Goal: Navigation & Orientation: Find specific page/section

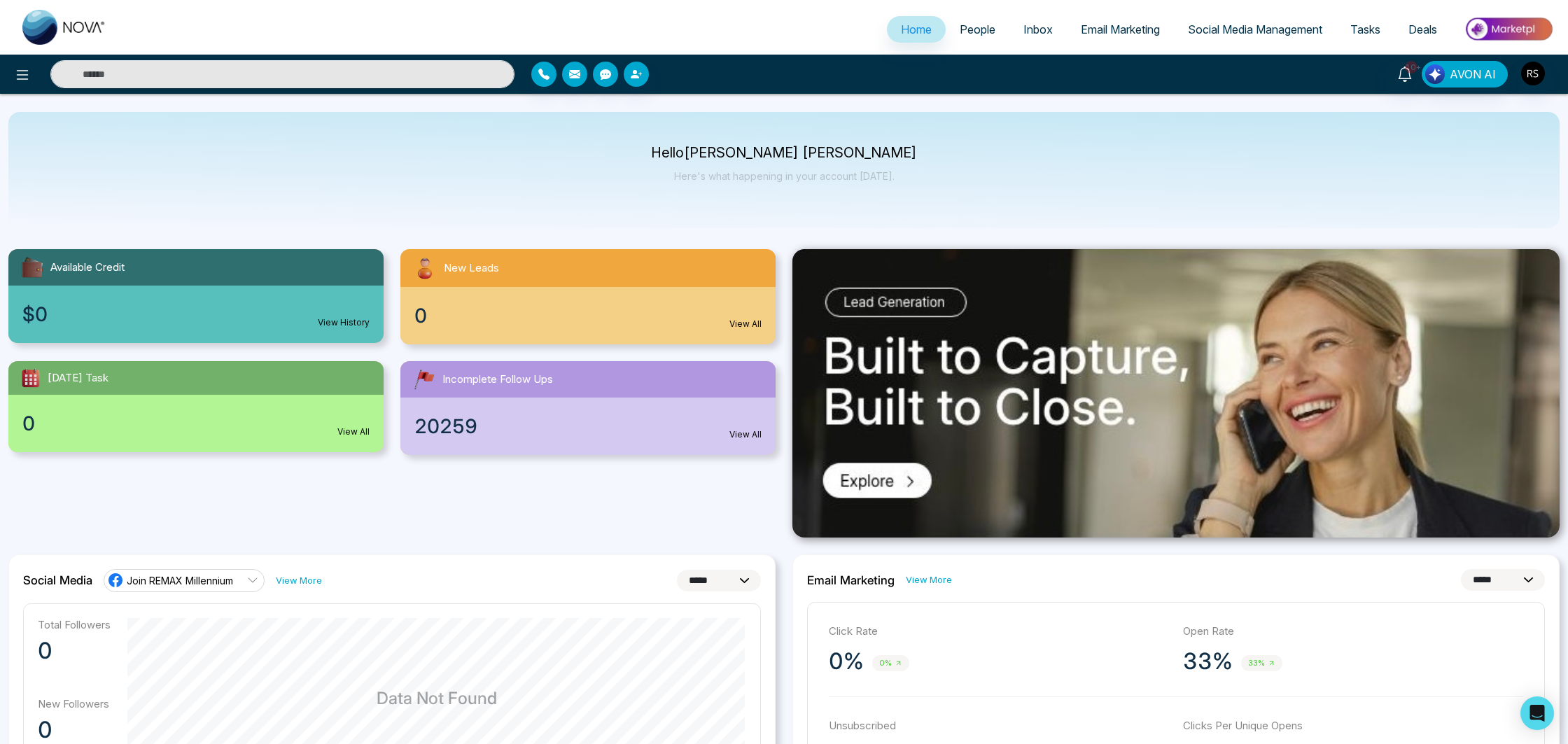
select select "*"
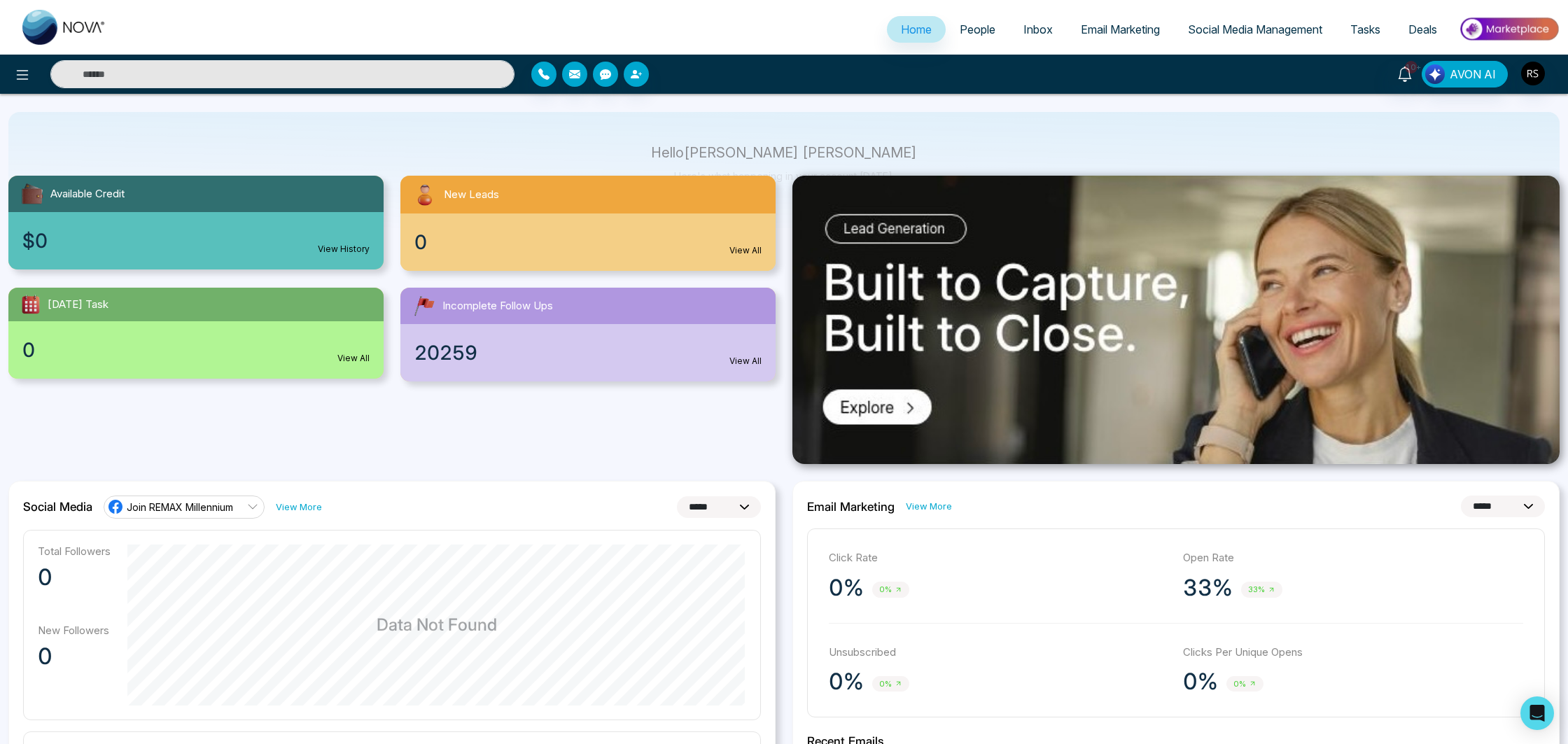
scroll to position [49, 0]
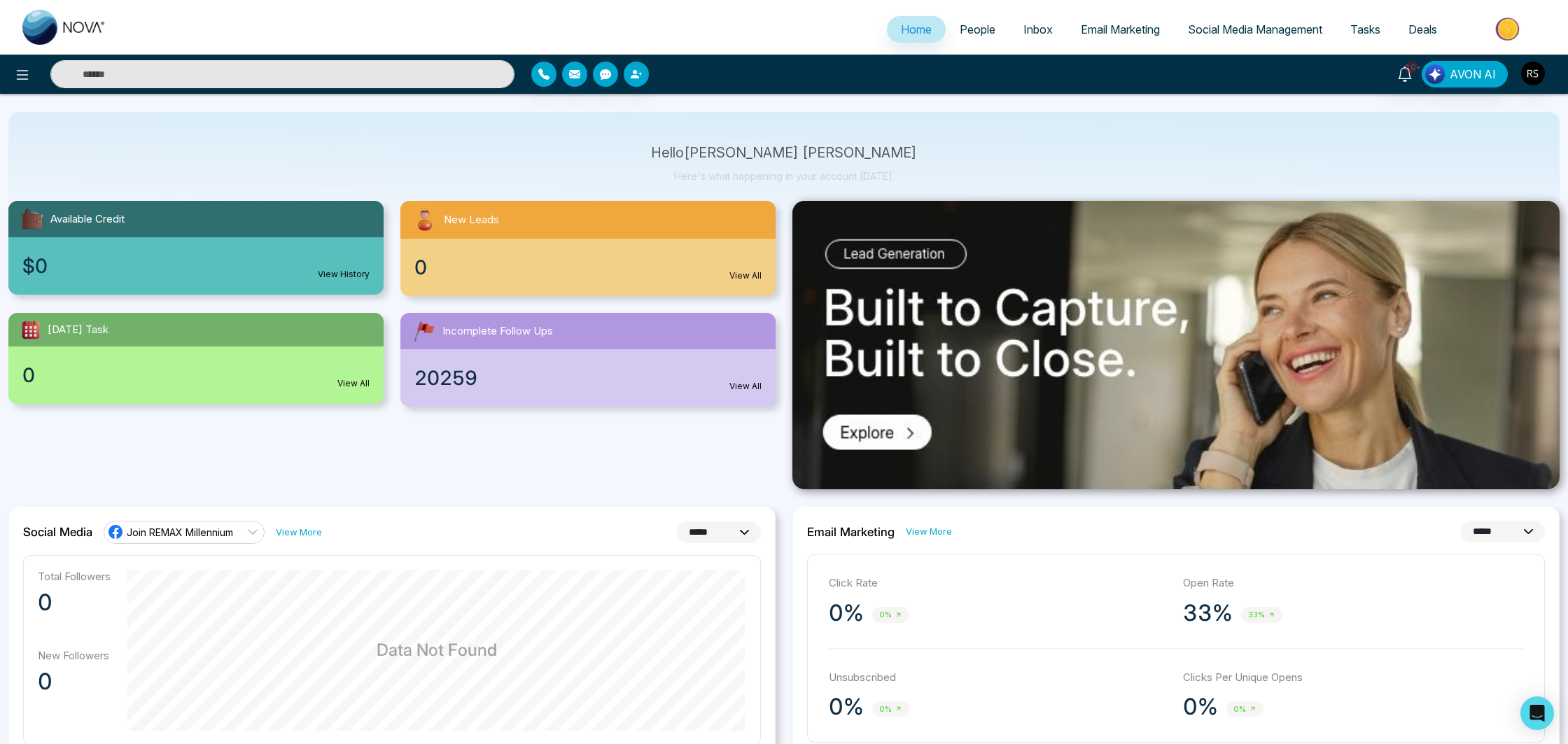
click at [965, 26] on span "People" at bounding box center [977, 29] width 36 height 14
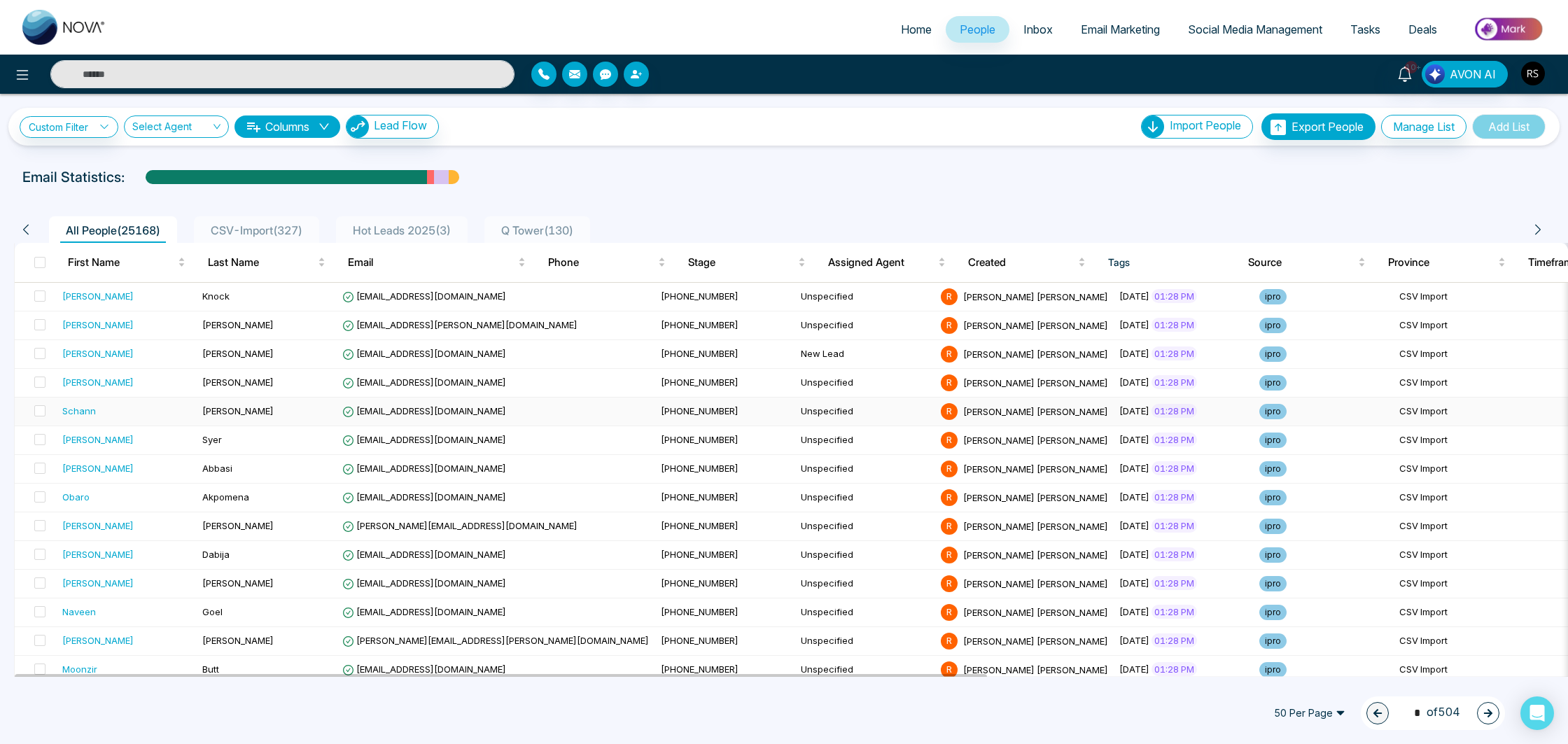
click at [135, 405] on div "Schann" at bounding box center [127, 410] width 129 height 14
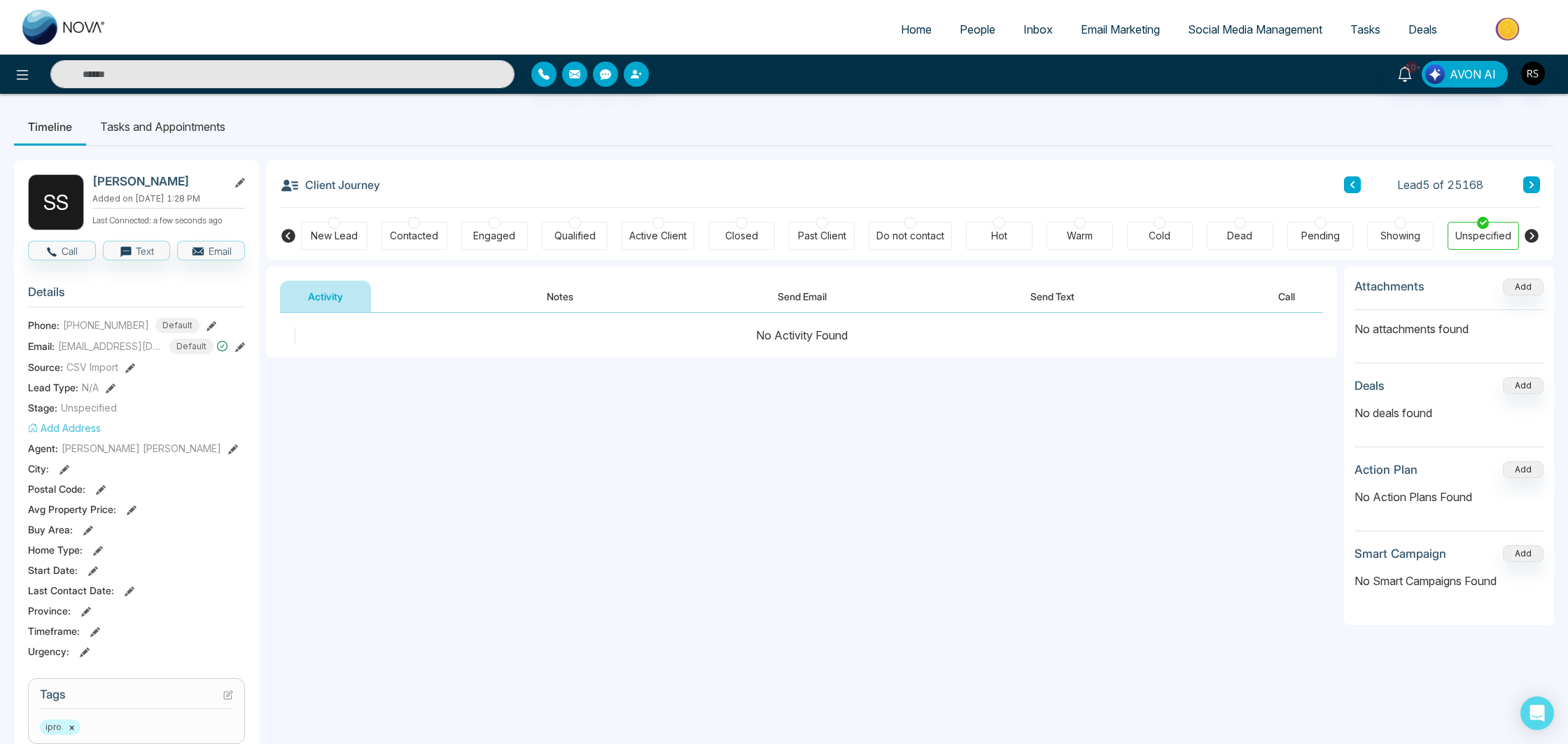
click at [576, 306] on button "Notes" at bounding box center [560, 296] width 82 height 32
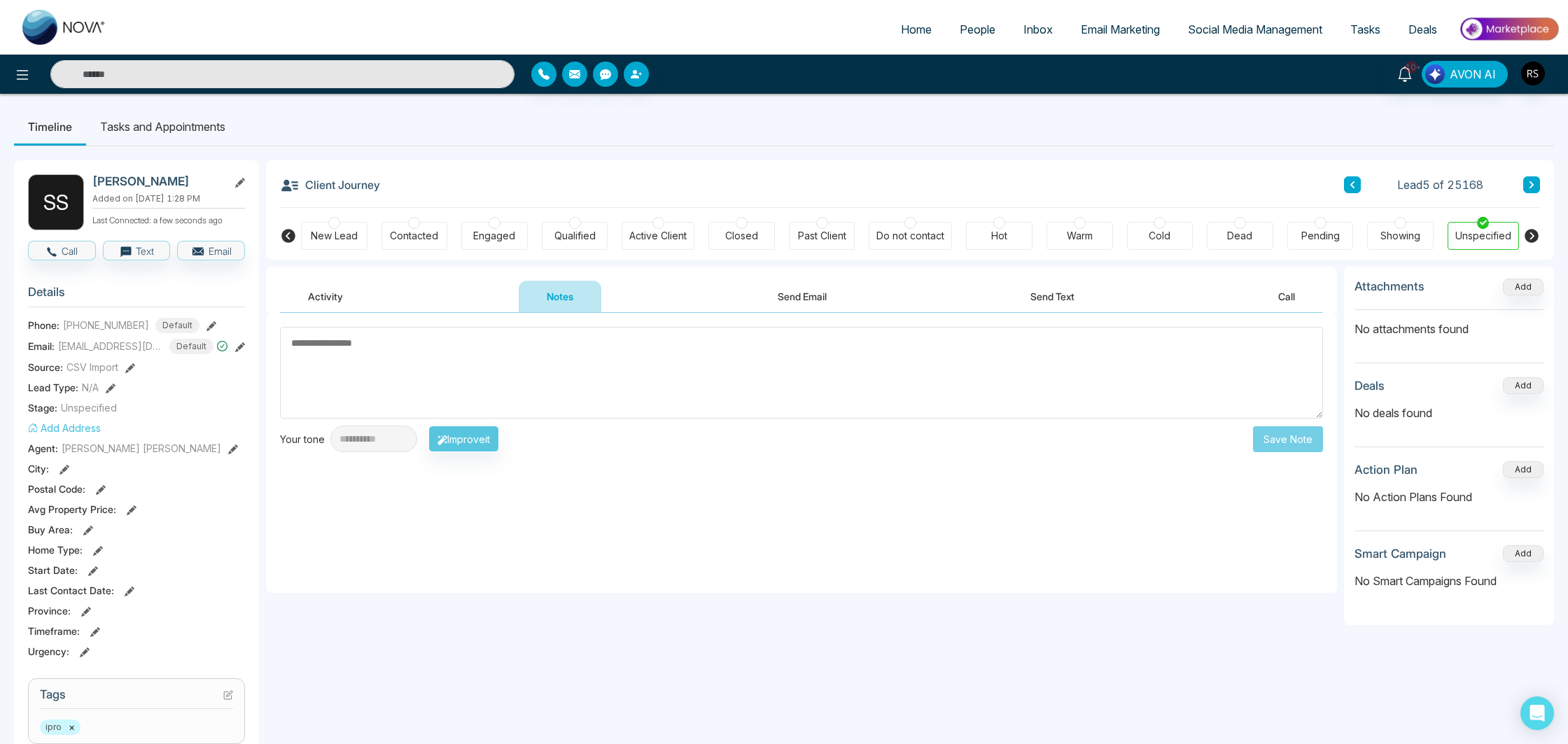
click at [835, 304] on button "Send Email" at bounding box center [802, 296] width 105 height 32
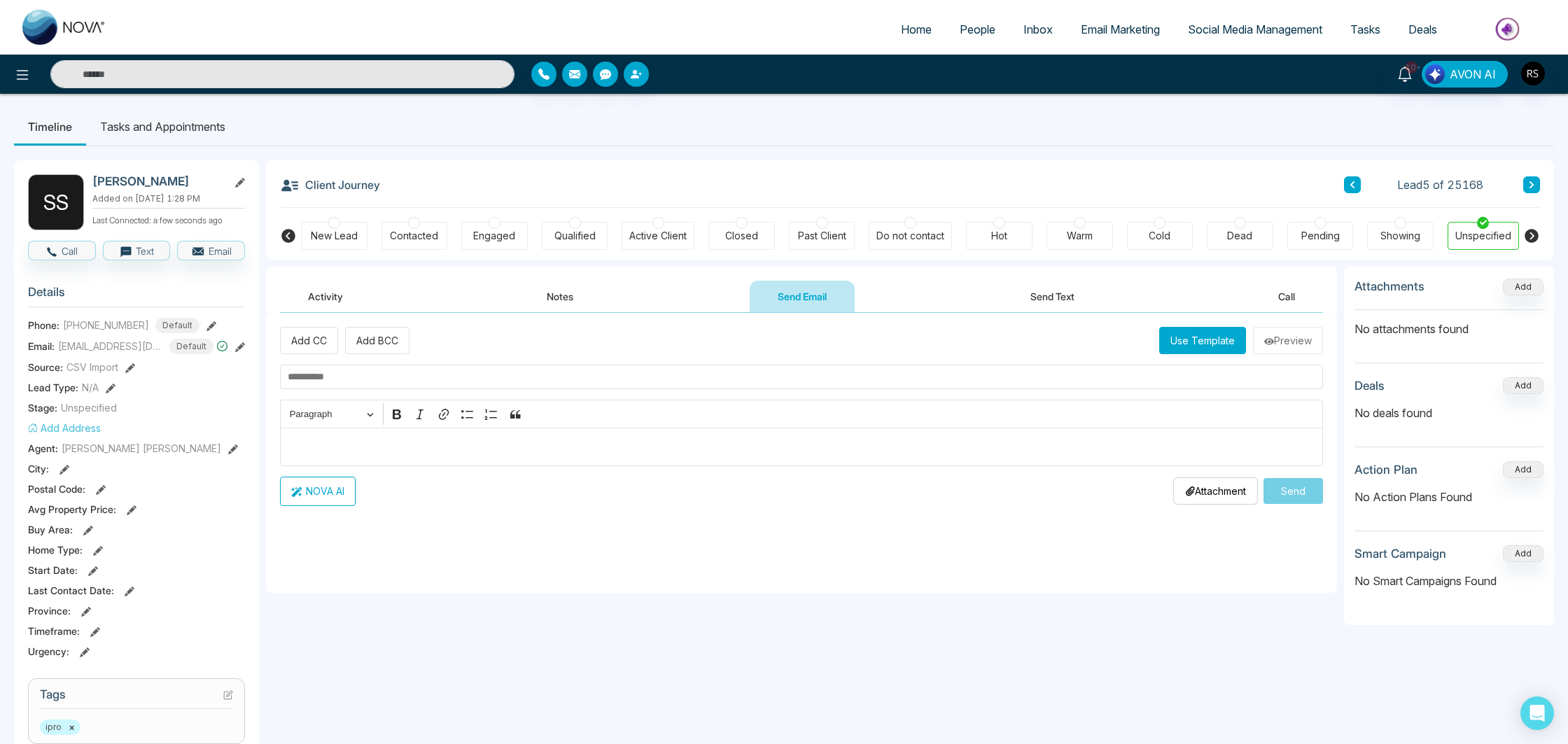
drag, startPoint x: 1000, startPoint y: 305, endPoint x: 1027, endPoint y: 300, distance: 27.5
click at [1000, 305] on div "Activity Notes Send Email Send Text Call" at bounding box center [801, 296] width 1043 height 32
click at [1032, 299] on button "Send Text" at bounding box center [1052, 296] width 100 height 32
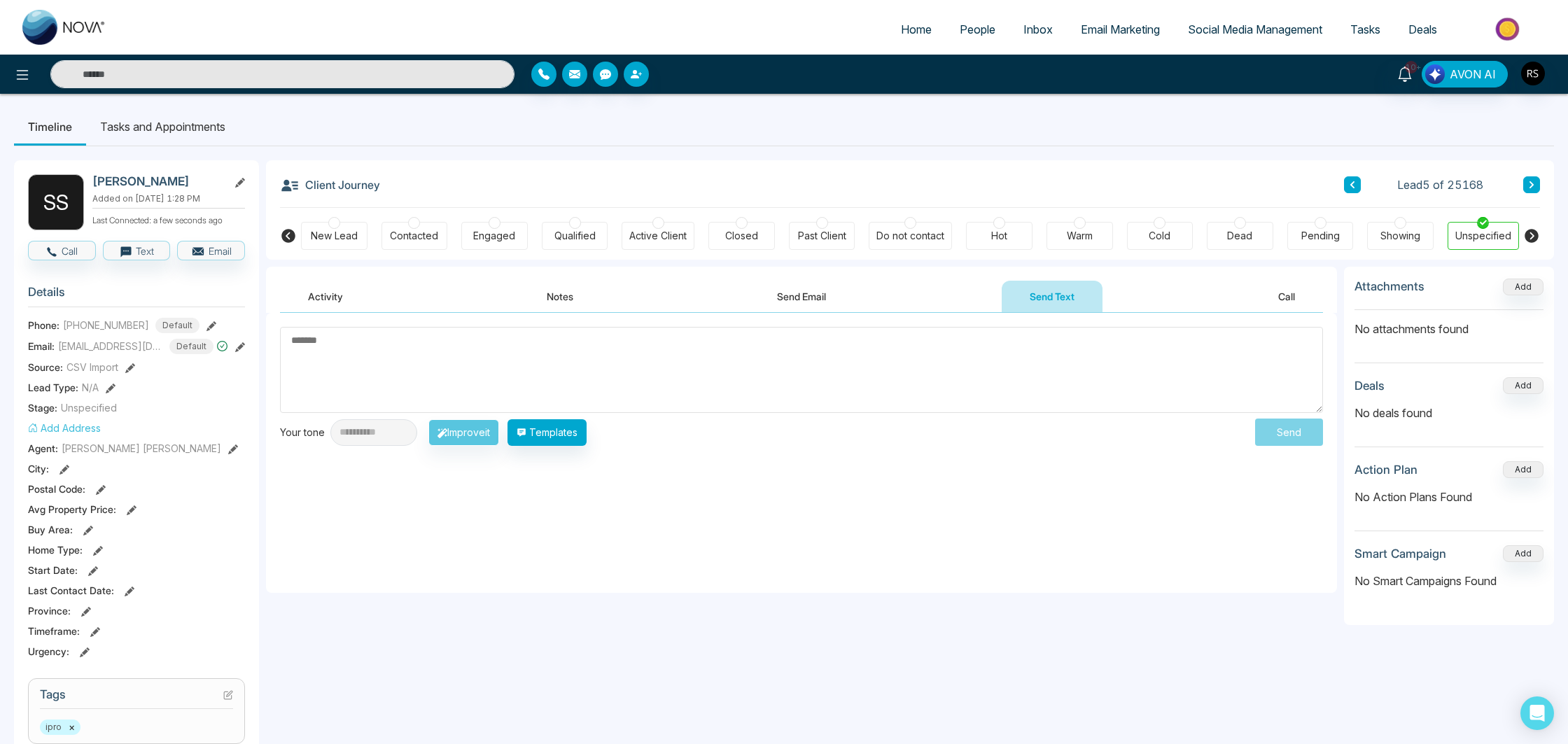
click at [1272, 296] on button "Call" at bounding box center [1287, 296] width 73 height 32
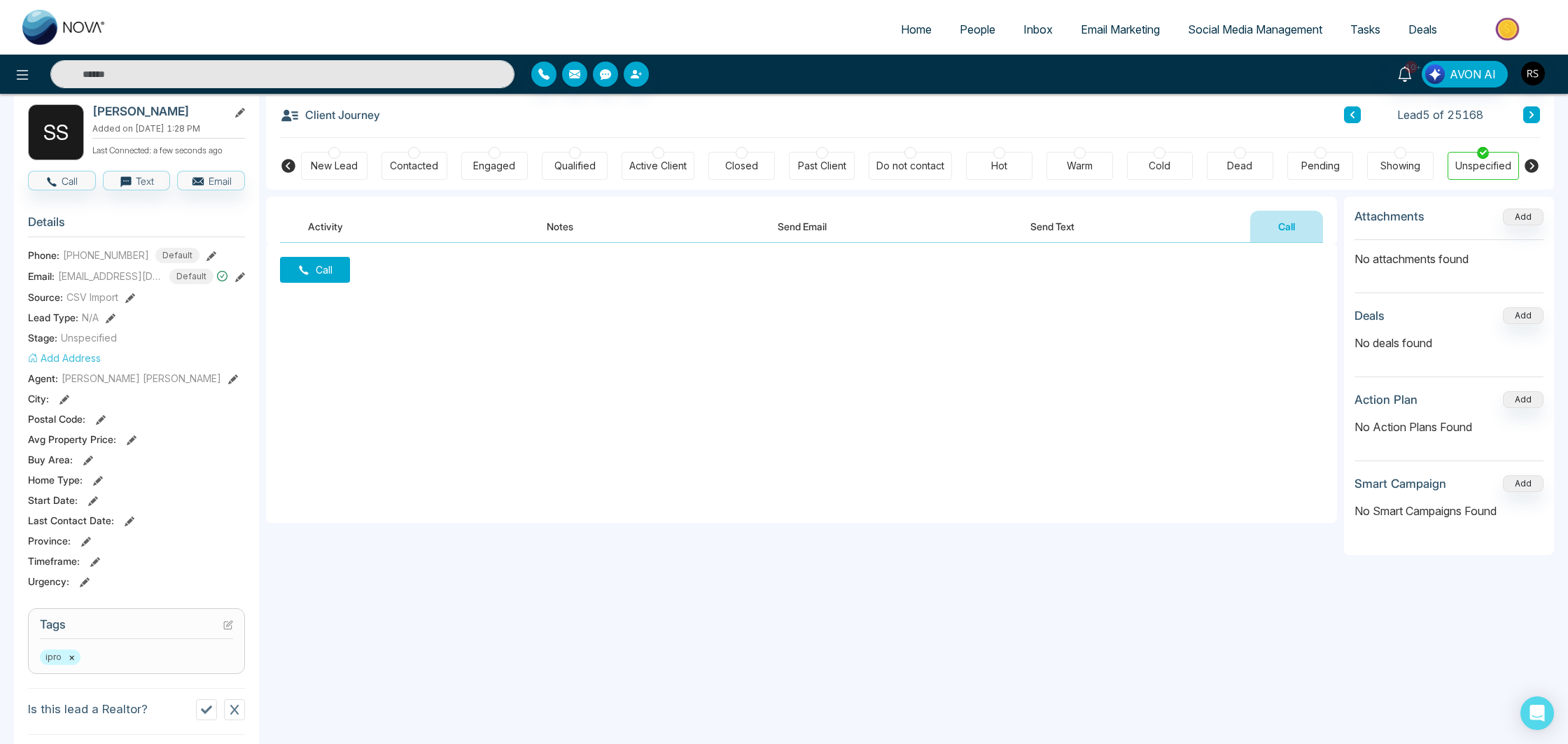
scroll to position [99, 0]
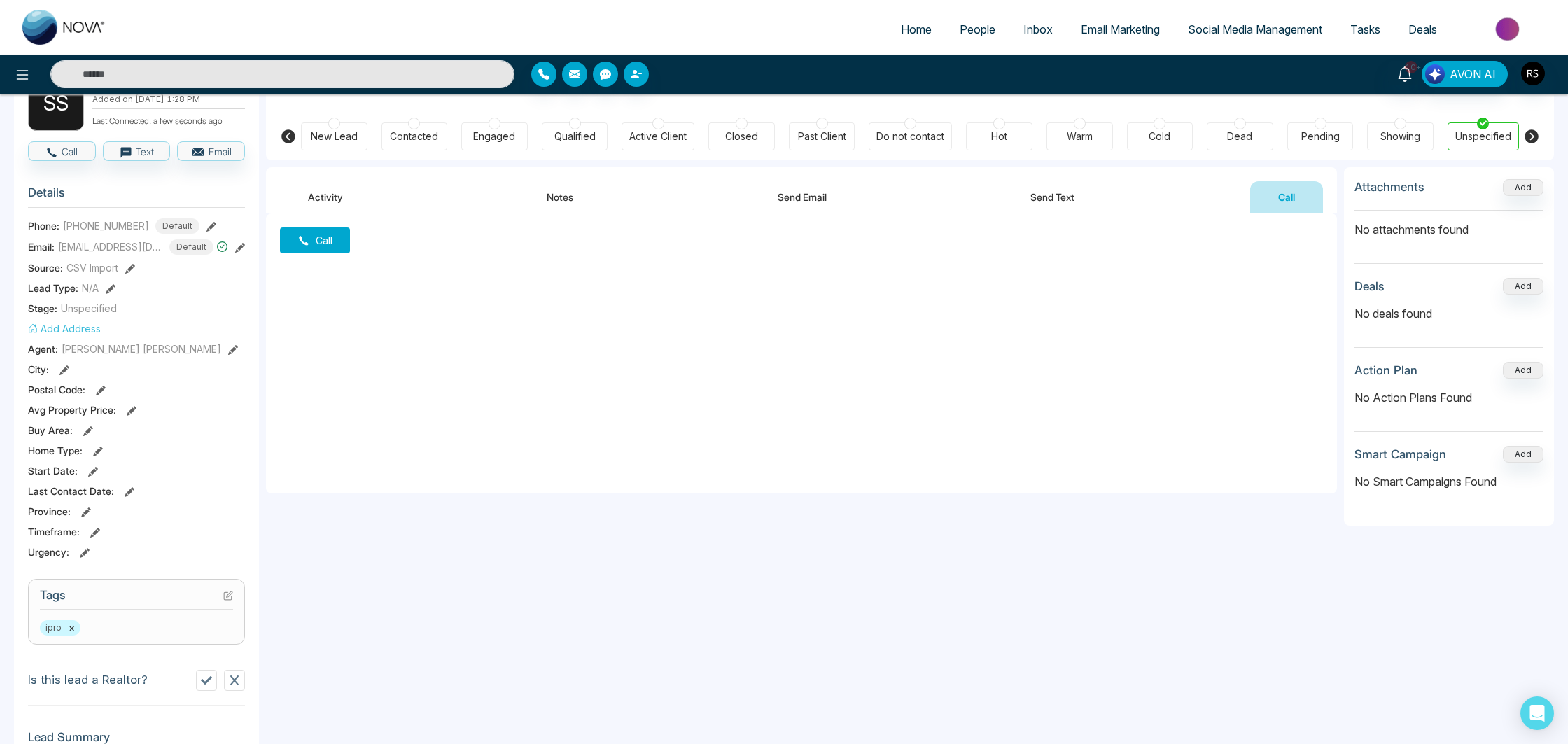
click at [334, 200] on button "Activity" at bounding box center [324, 197] width 91 height 32
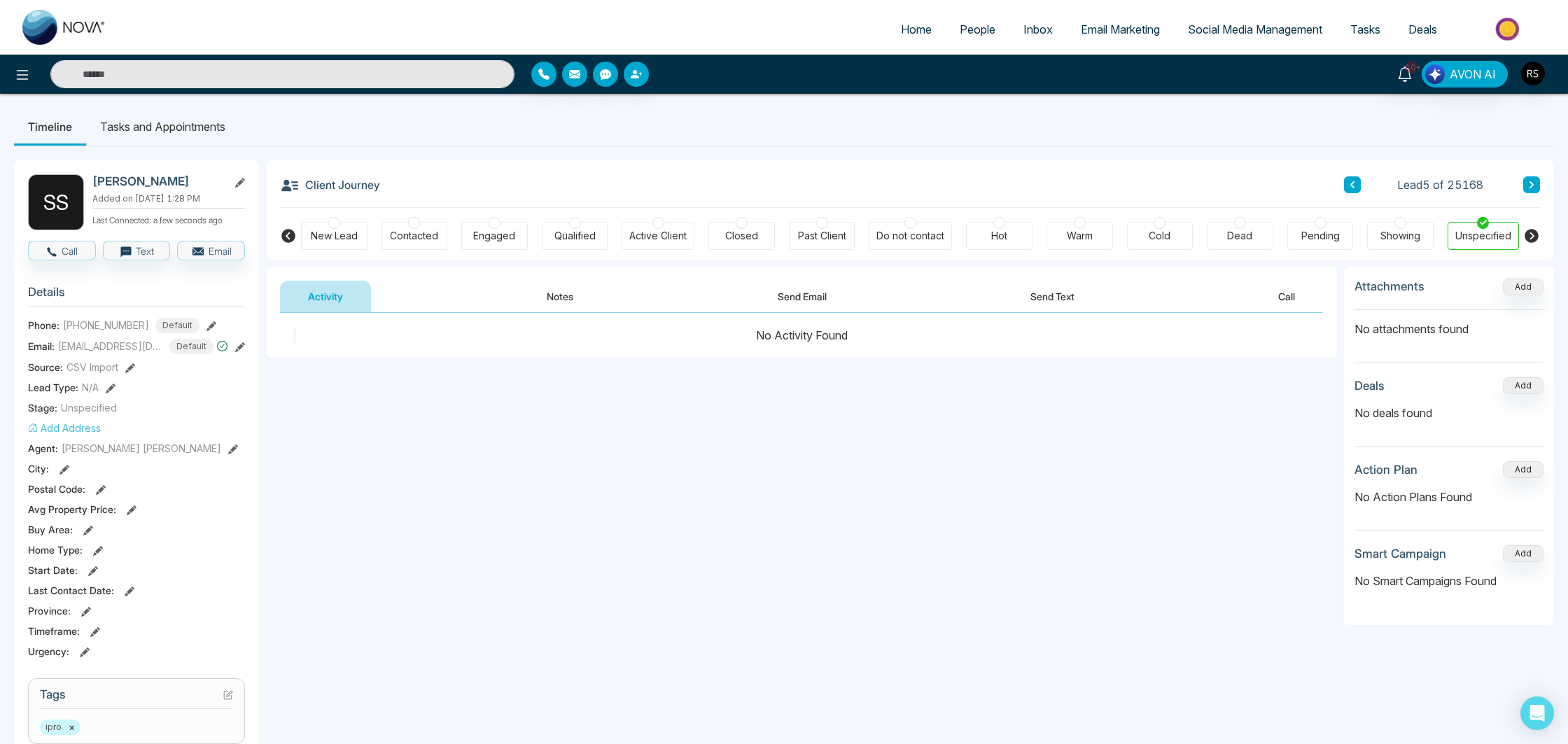
click at [1161, 32] on link "Email Marketing" at bounding box center [1120, 29] width 108 height 26
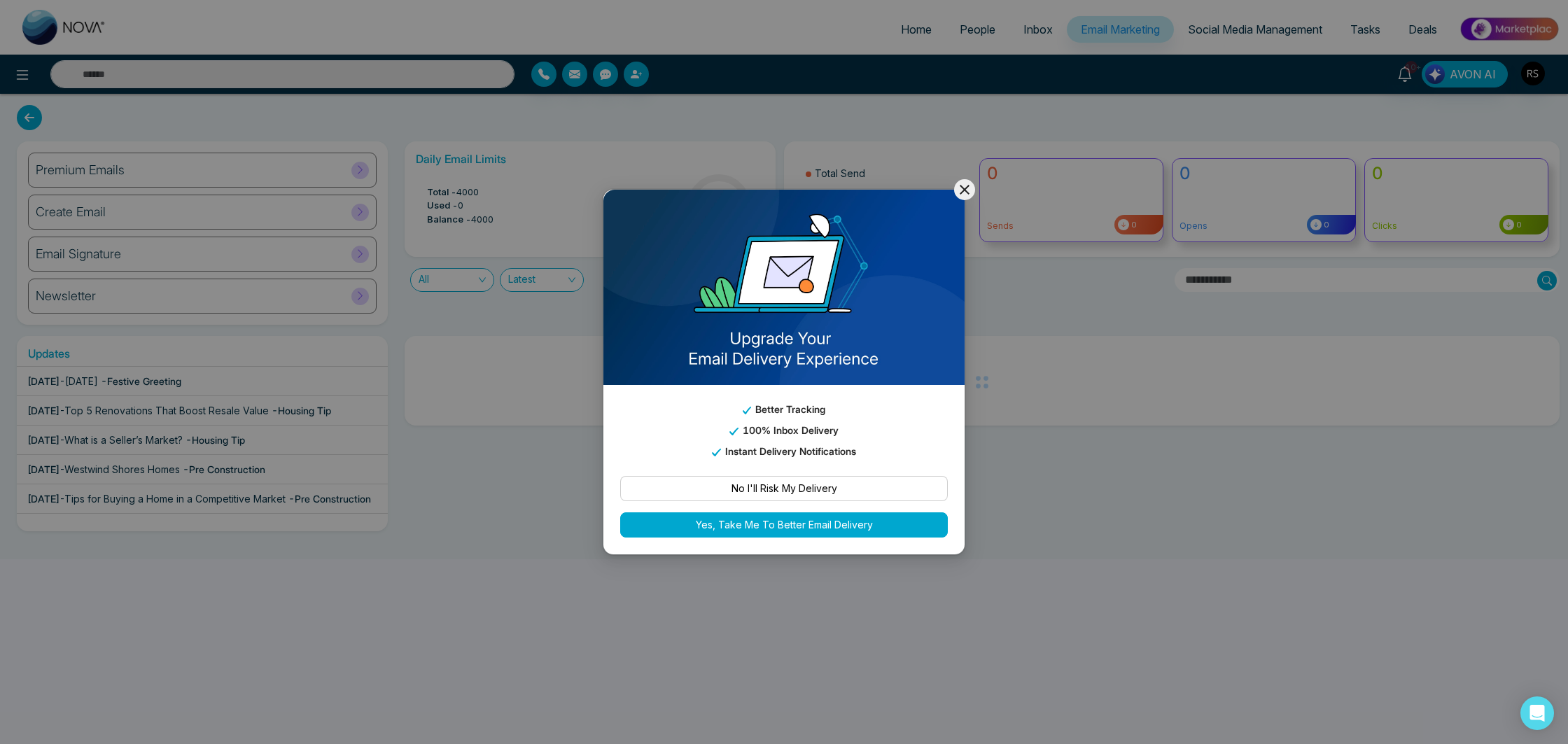
click at [966, 191] on icon at bounding box center [964, 190] width 9 height 9
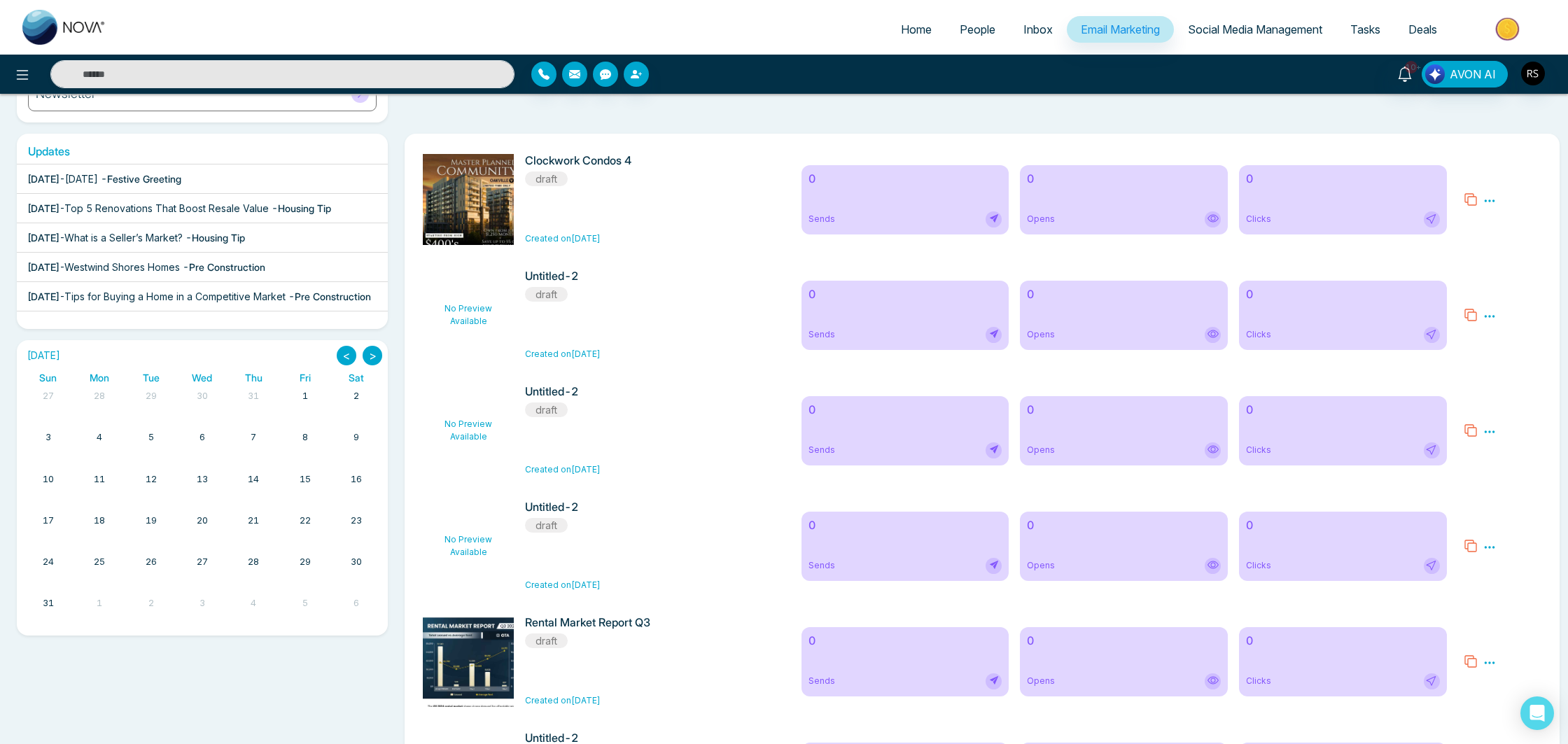
scroll to position [233, 0]
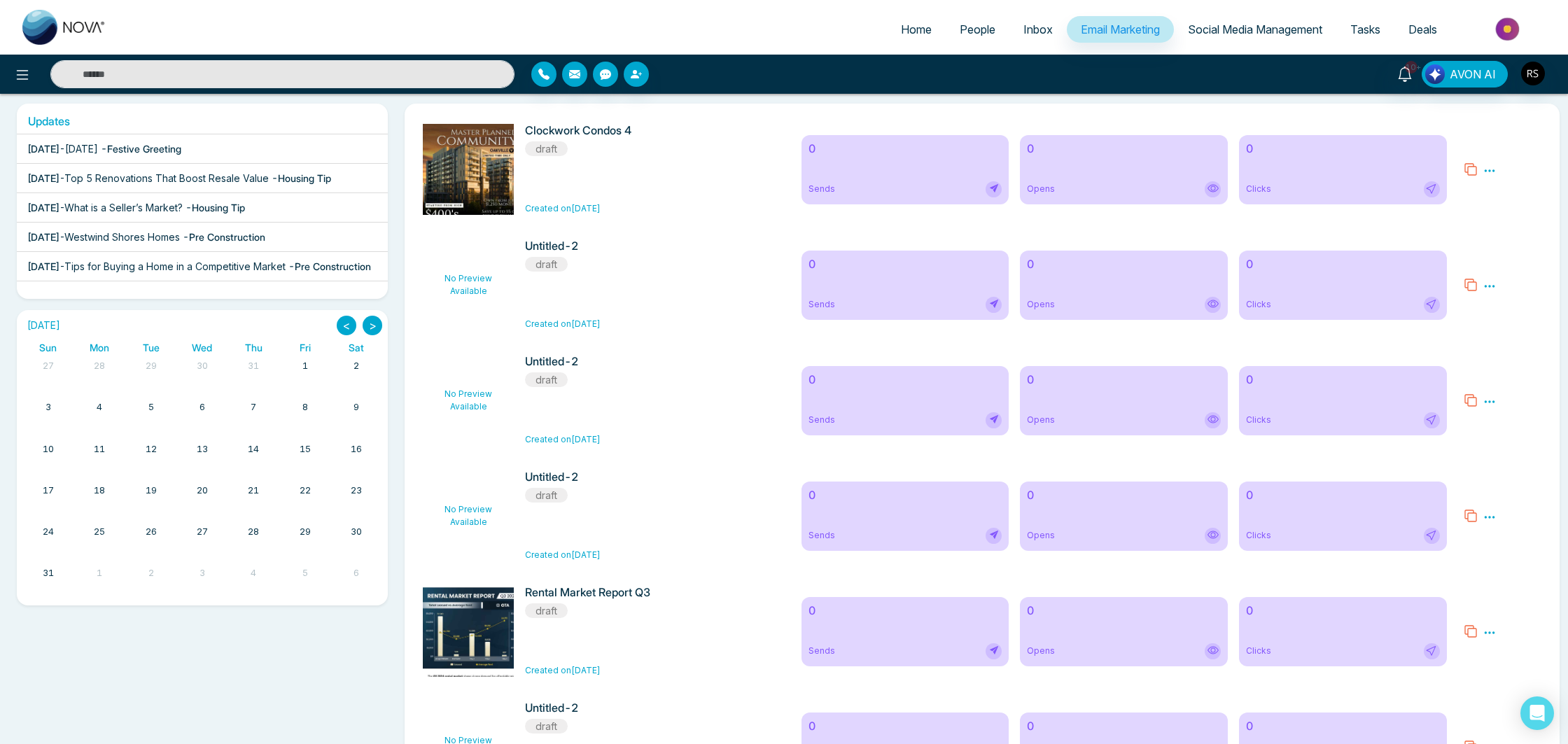
click at [456, 639] on img at bounding box center [472, 723] width 196 height 273
click at [1472, 635] on icon at bounding box center [1471, 631] width 14 height 14
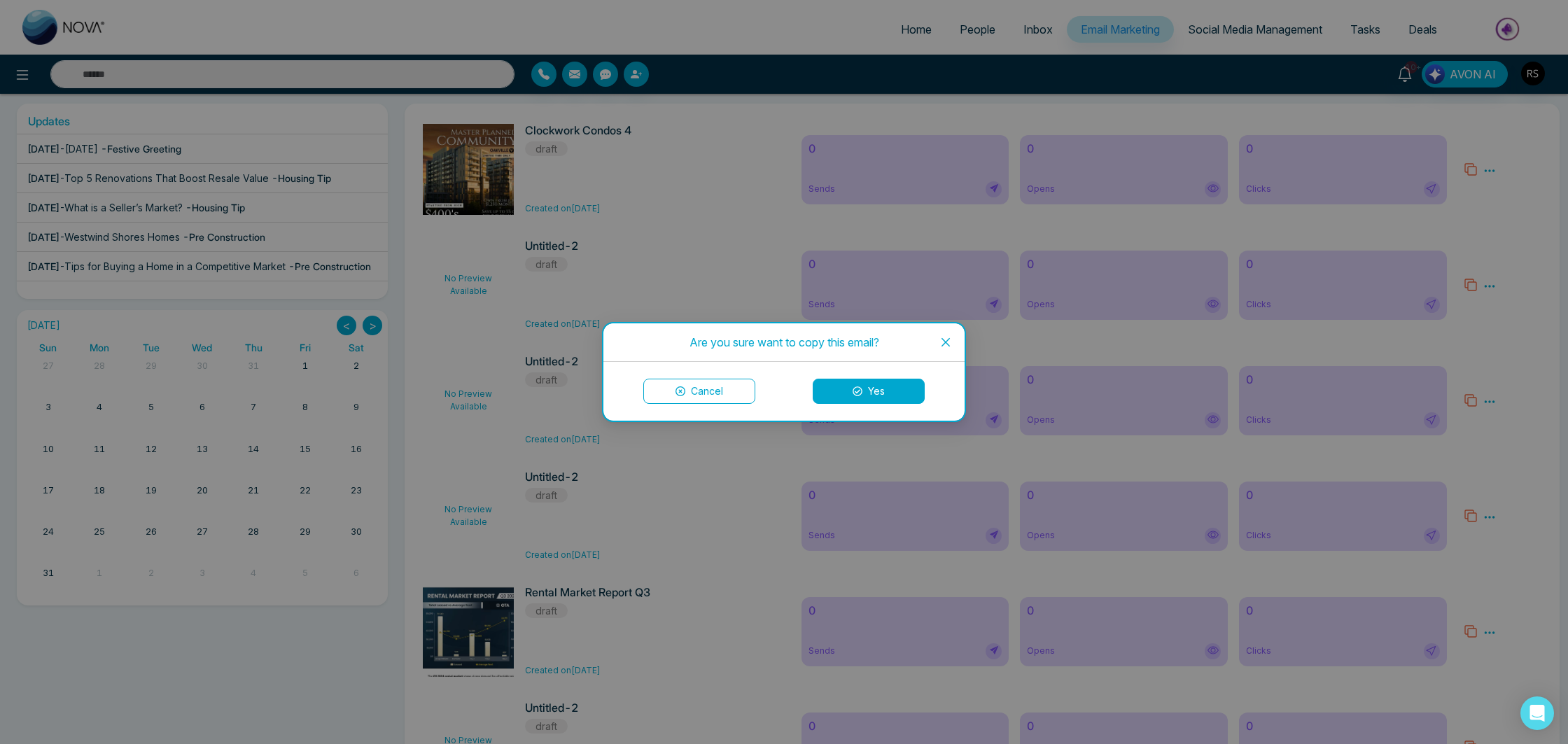
click at [864, 392] on button "Yes" at bounding box center [869, 391] width 112 height 25
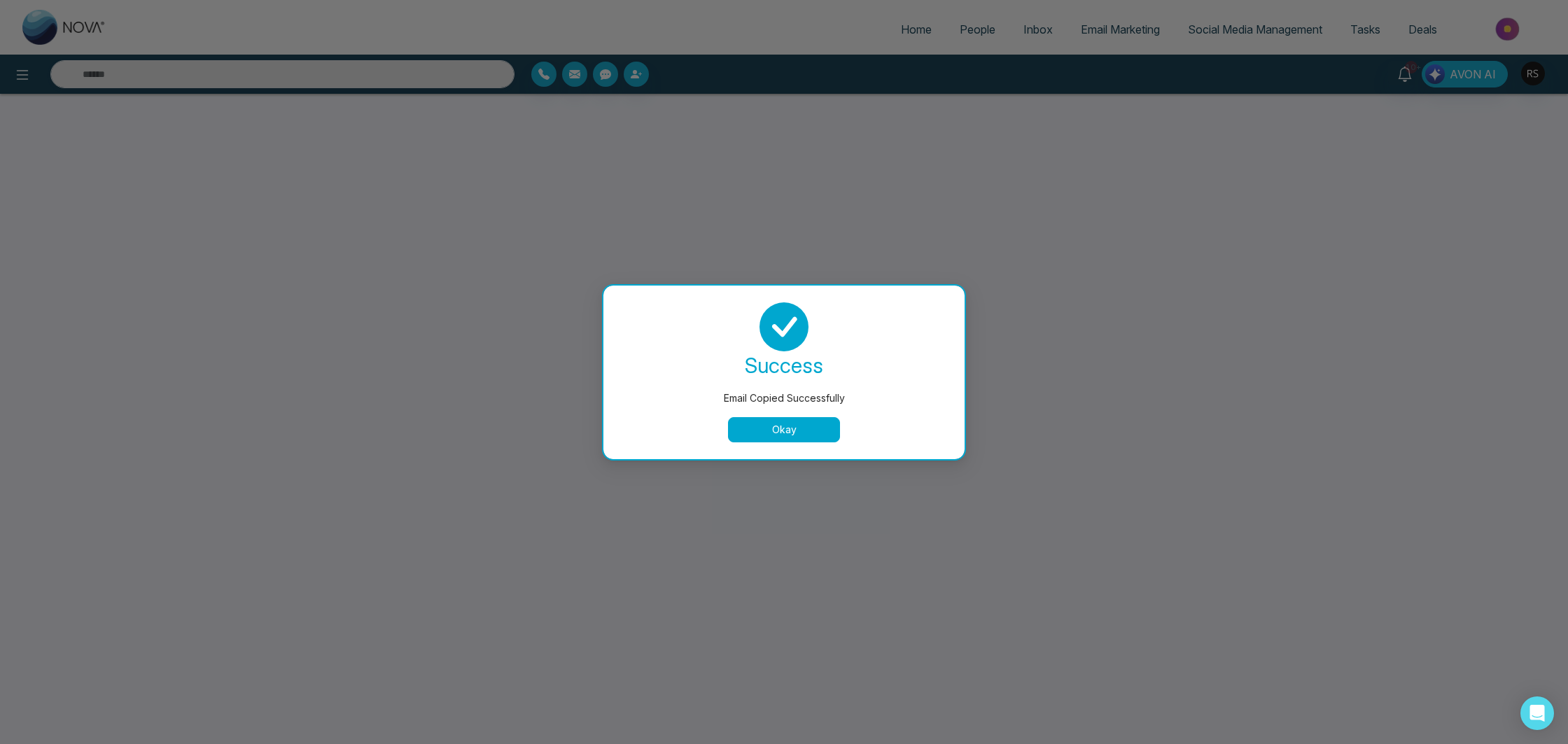
click at [818, 433] on button "Okay" at bounding box center [784, 429] width 112 height 25
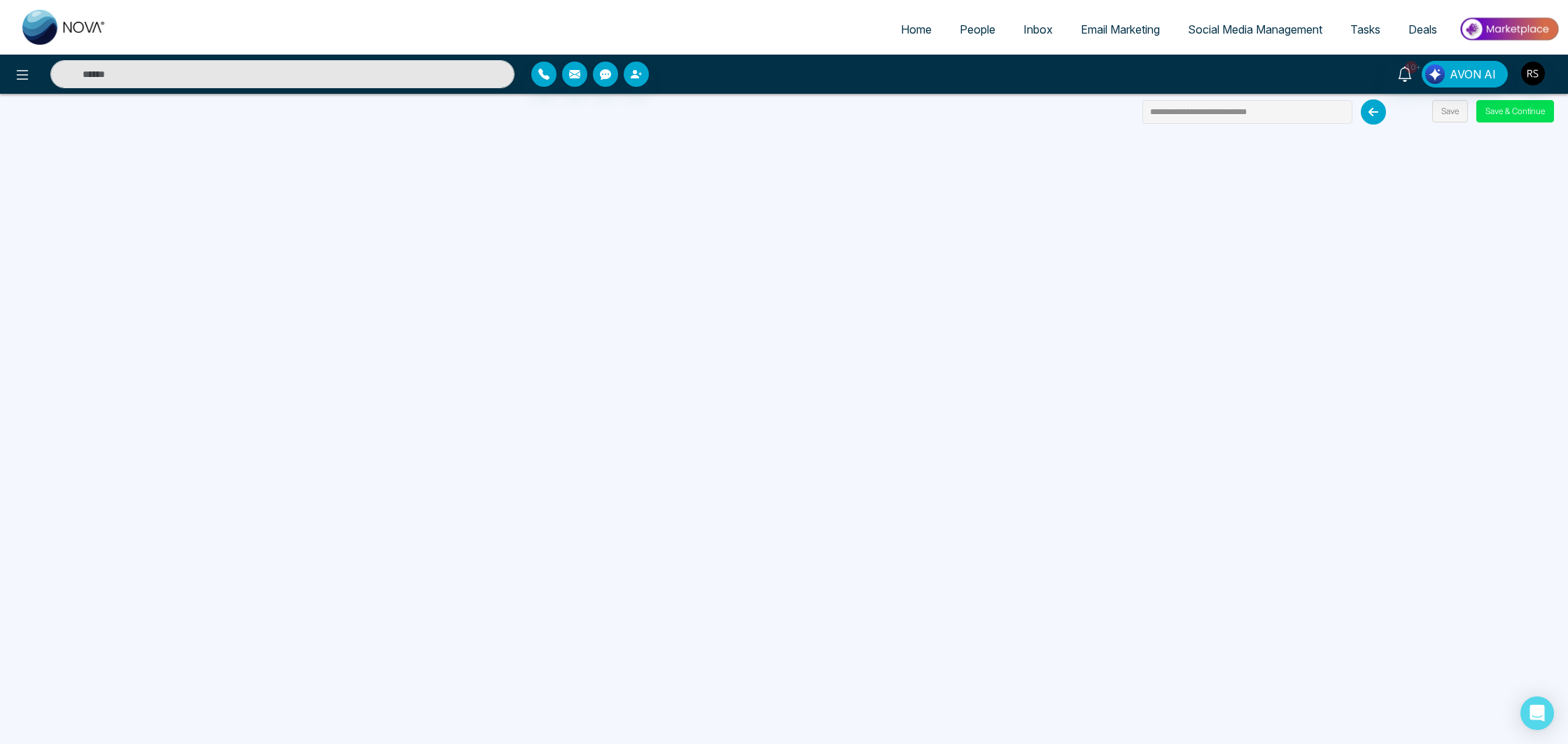
scroll to position [133, 0]
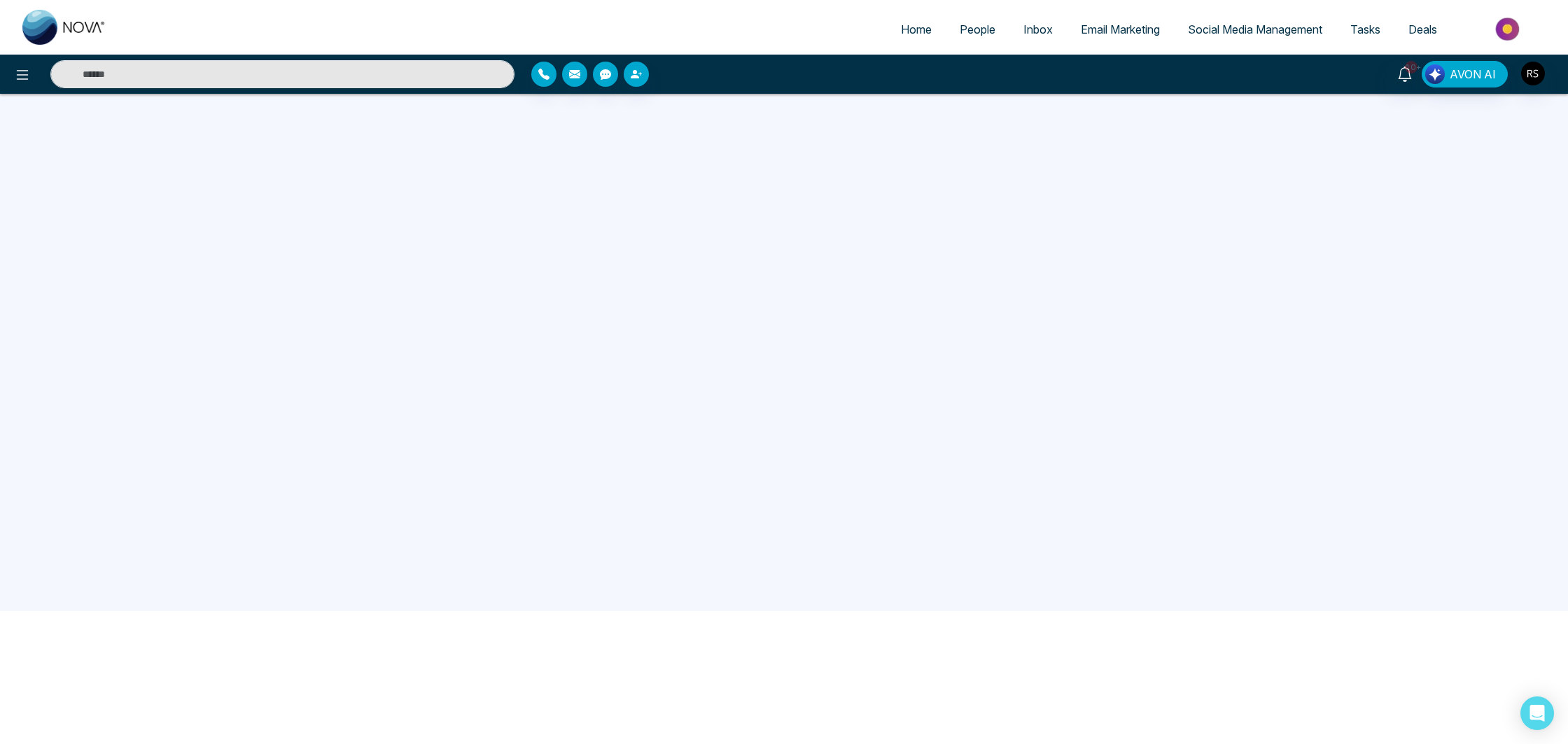
click at [1085, 22] on span "Email Marketing" at bounding box center [1120, 29] width 79 height 14
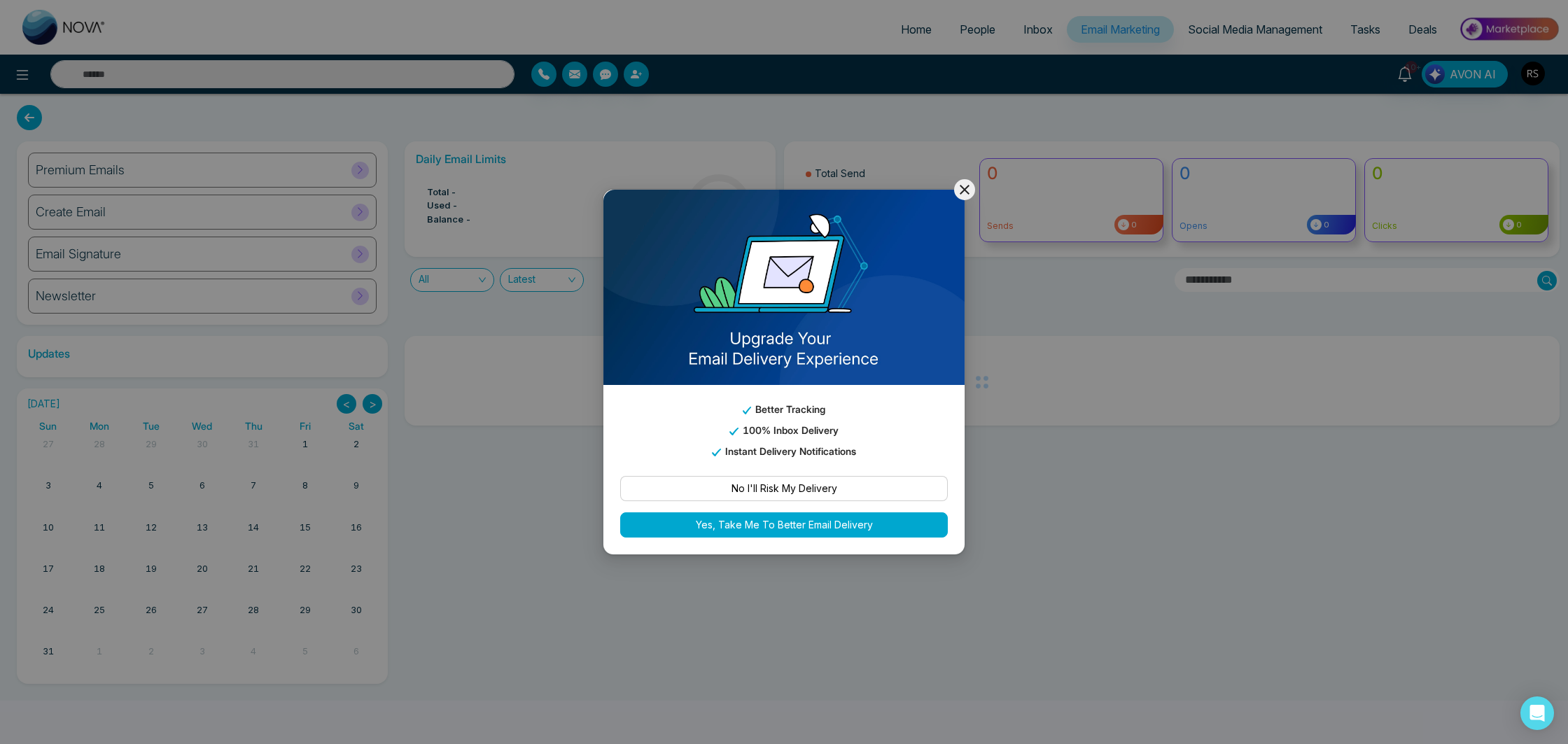
click at [965, 191] on icon at bounding box center [965, 190] width 17 height 17
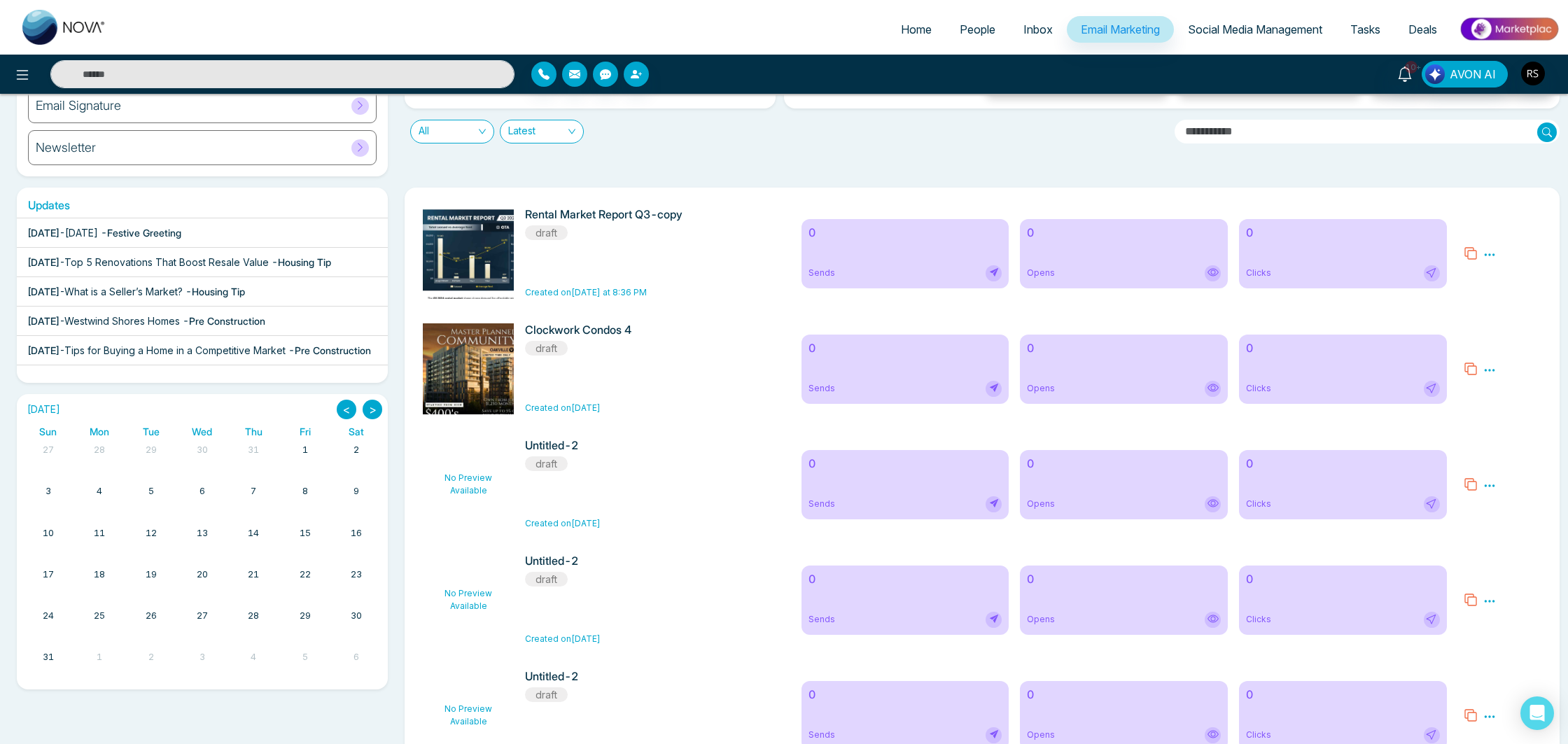
scroll to position [117, 0]
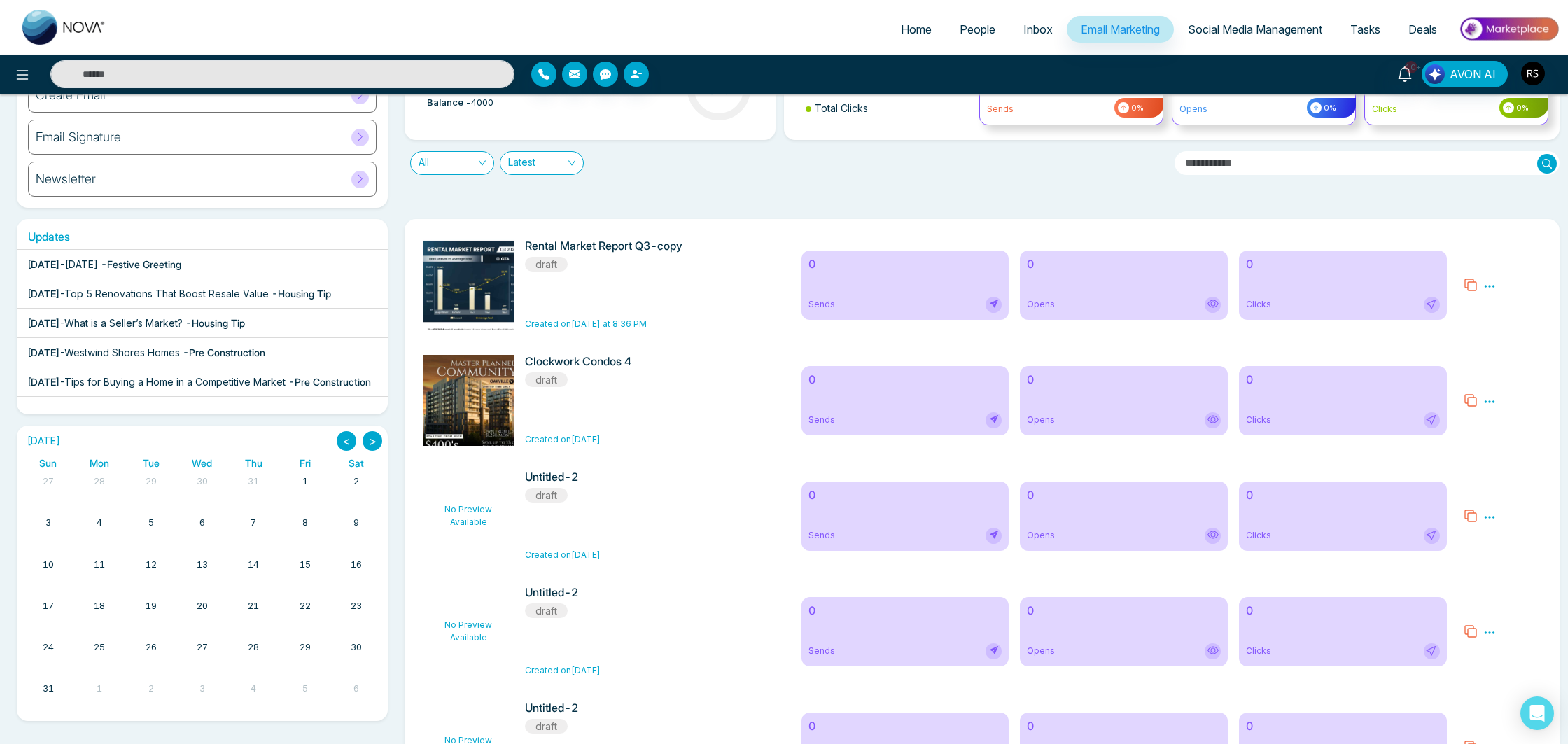
click at [98, 262] on span "[DATE]" at bounding box center [81, 264] width 33 height 12
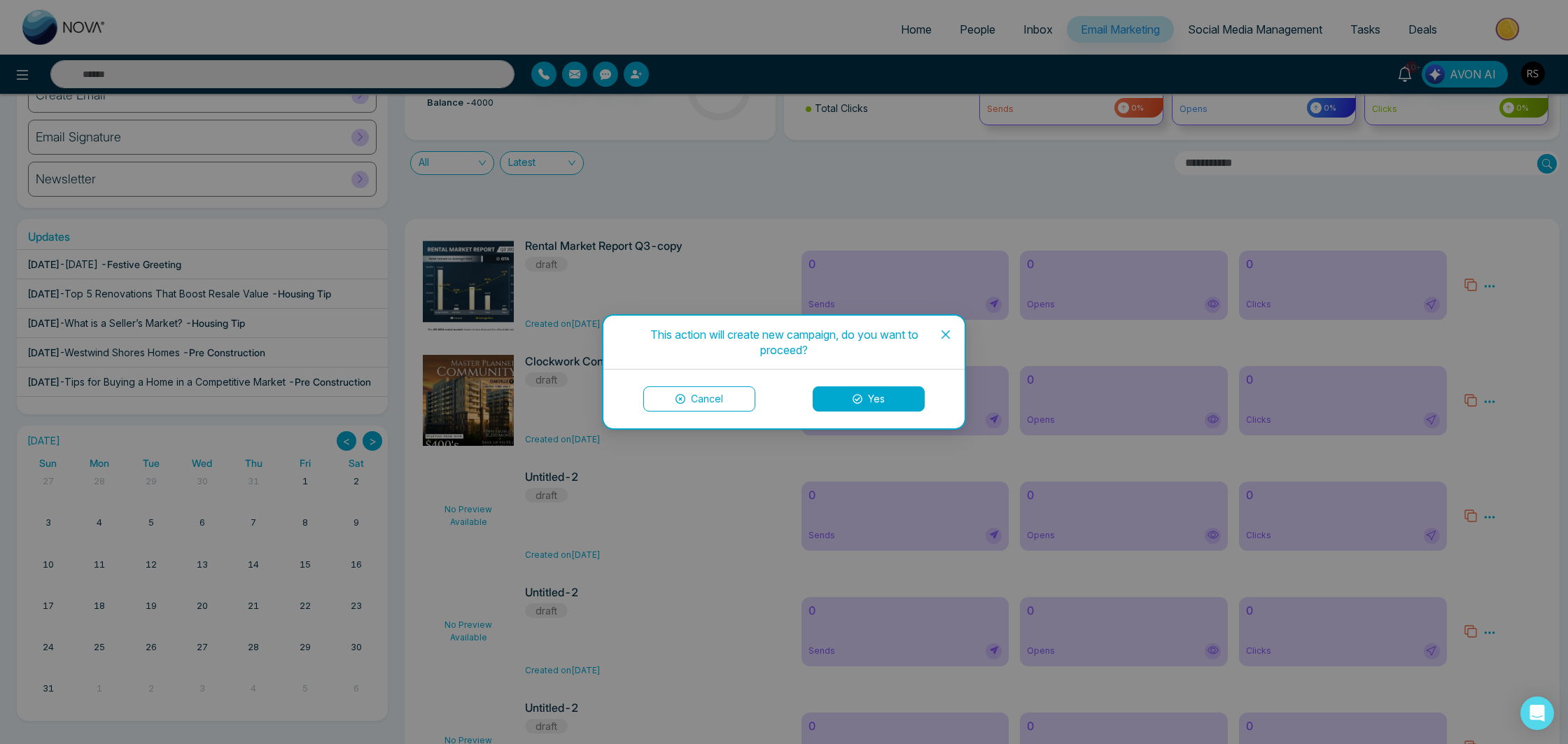
click at [862, 397] on icon at bounding box center [857, 399] width 9 height 9
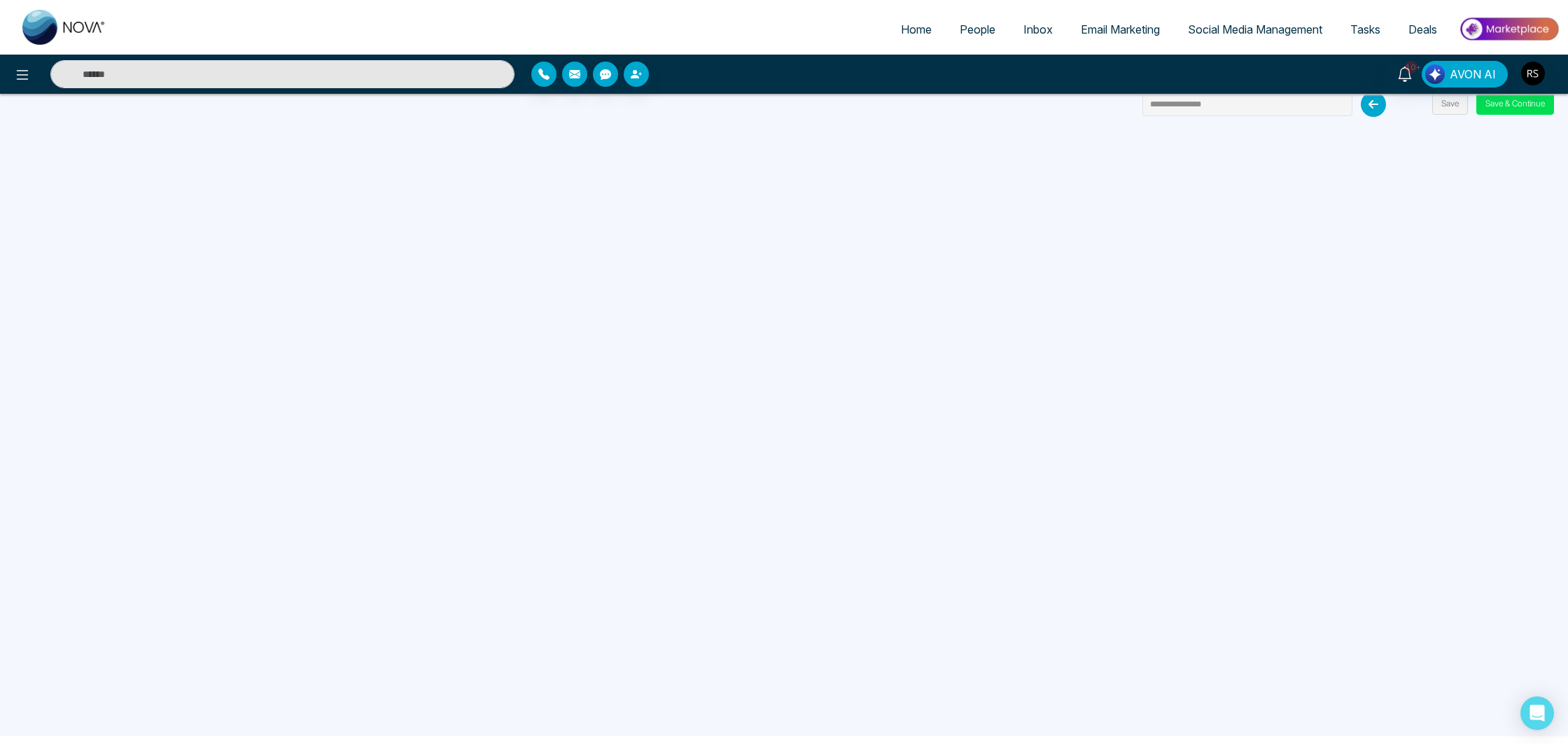
scroll to position [11, 0]
click at [1150, 35] on span "Email Marketing" at bounding box center [1120, 29] width 79 height 14
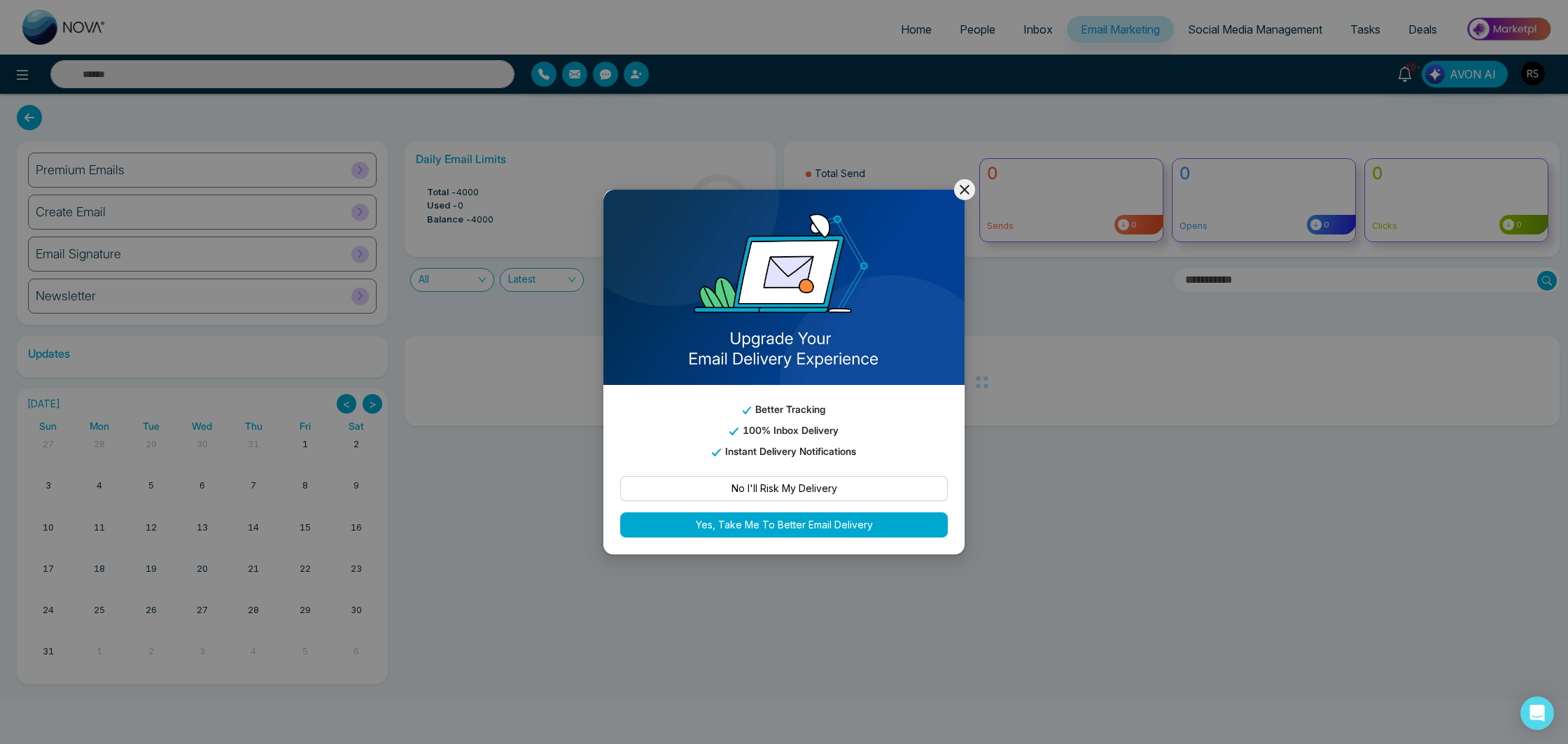
click at [967, 191] on icon at bounding box center [964, 190] width 9 height 9
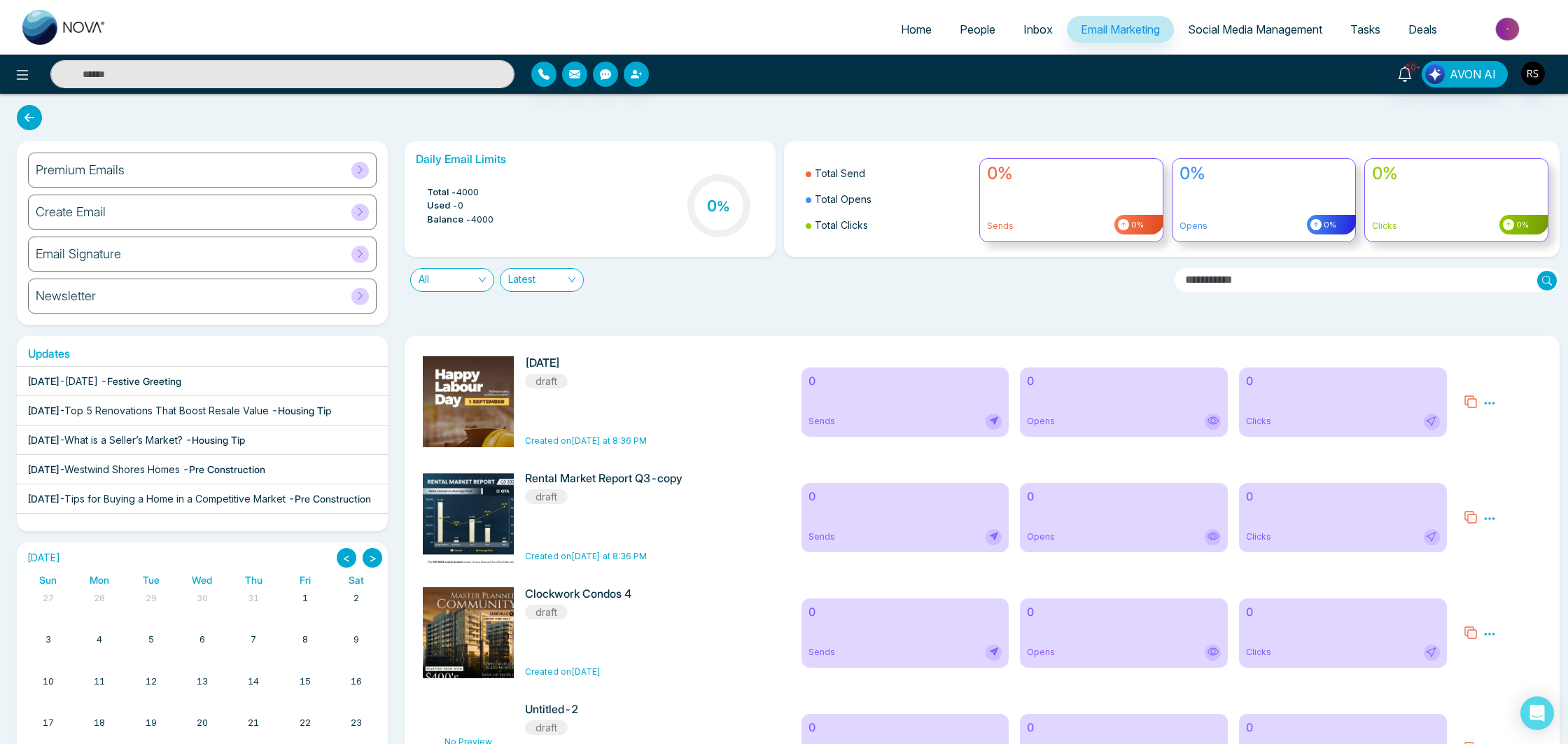
click at [1259, 21] on link "Social Media Management" at bounding box center [1256, 29] width 163 height 26
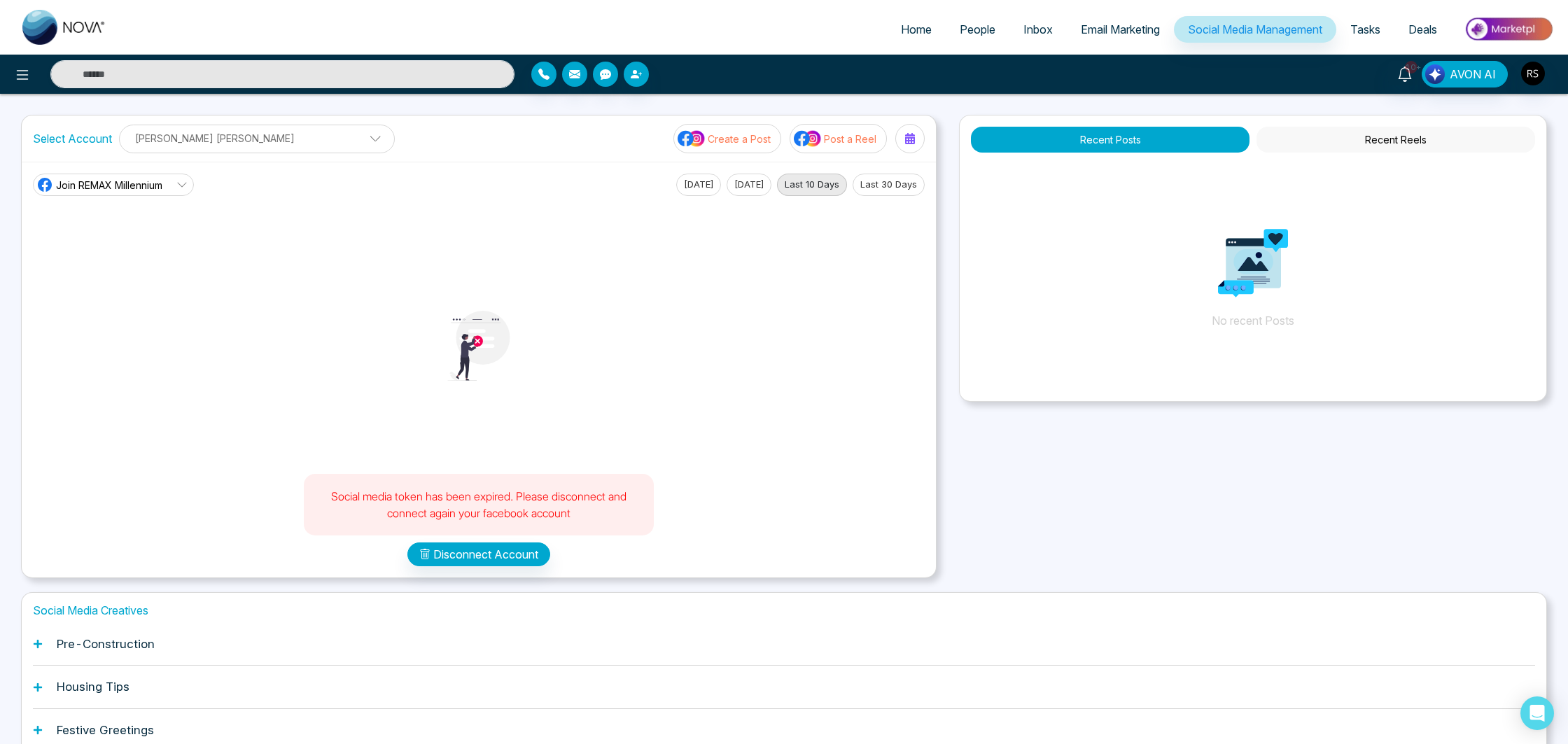
click at [1436, 29] on span "Deals" at bounding box center [1422, 29] width 29 height 14
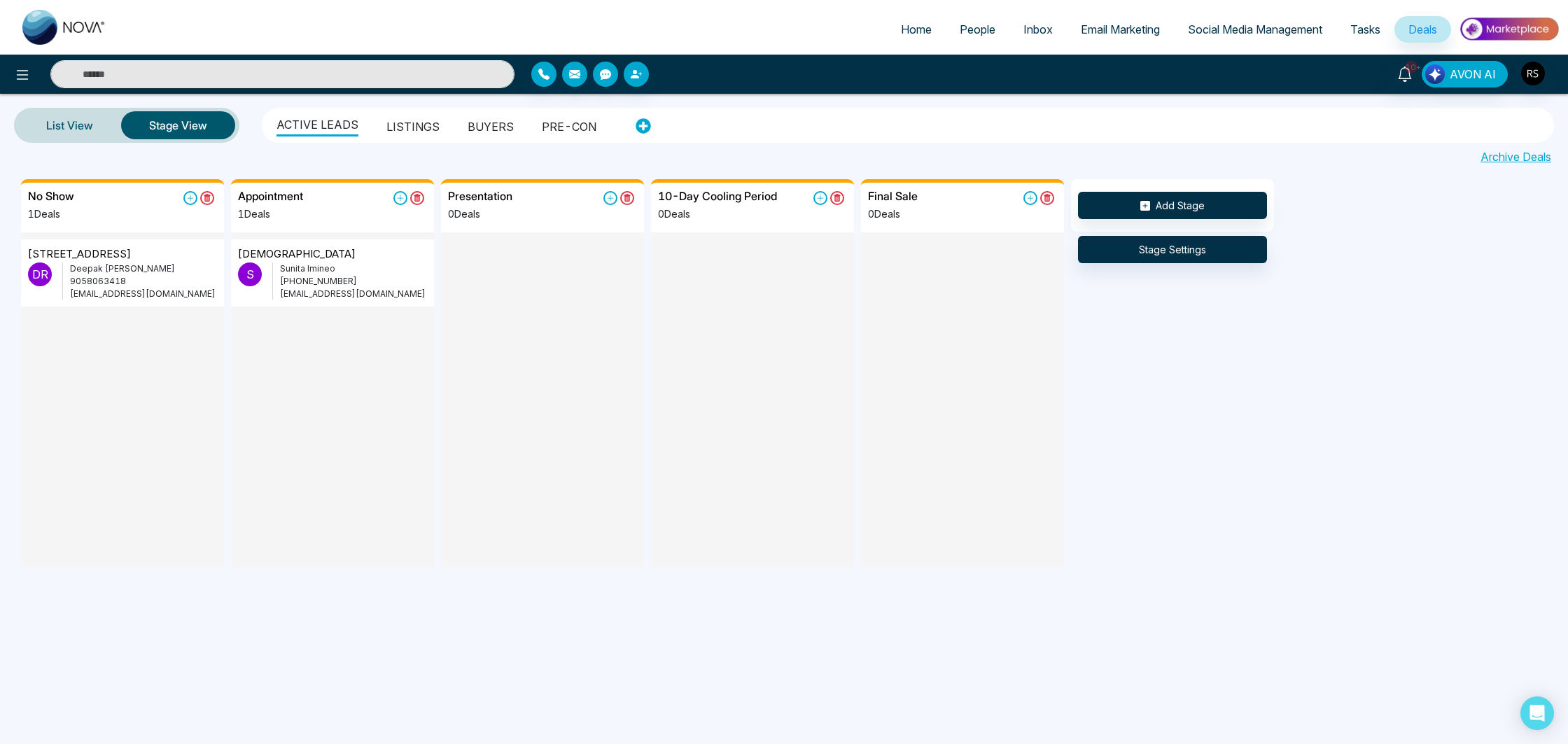
click at [979, 32] on span "People" at bounding box center [977, 29] width 36 height 14
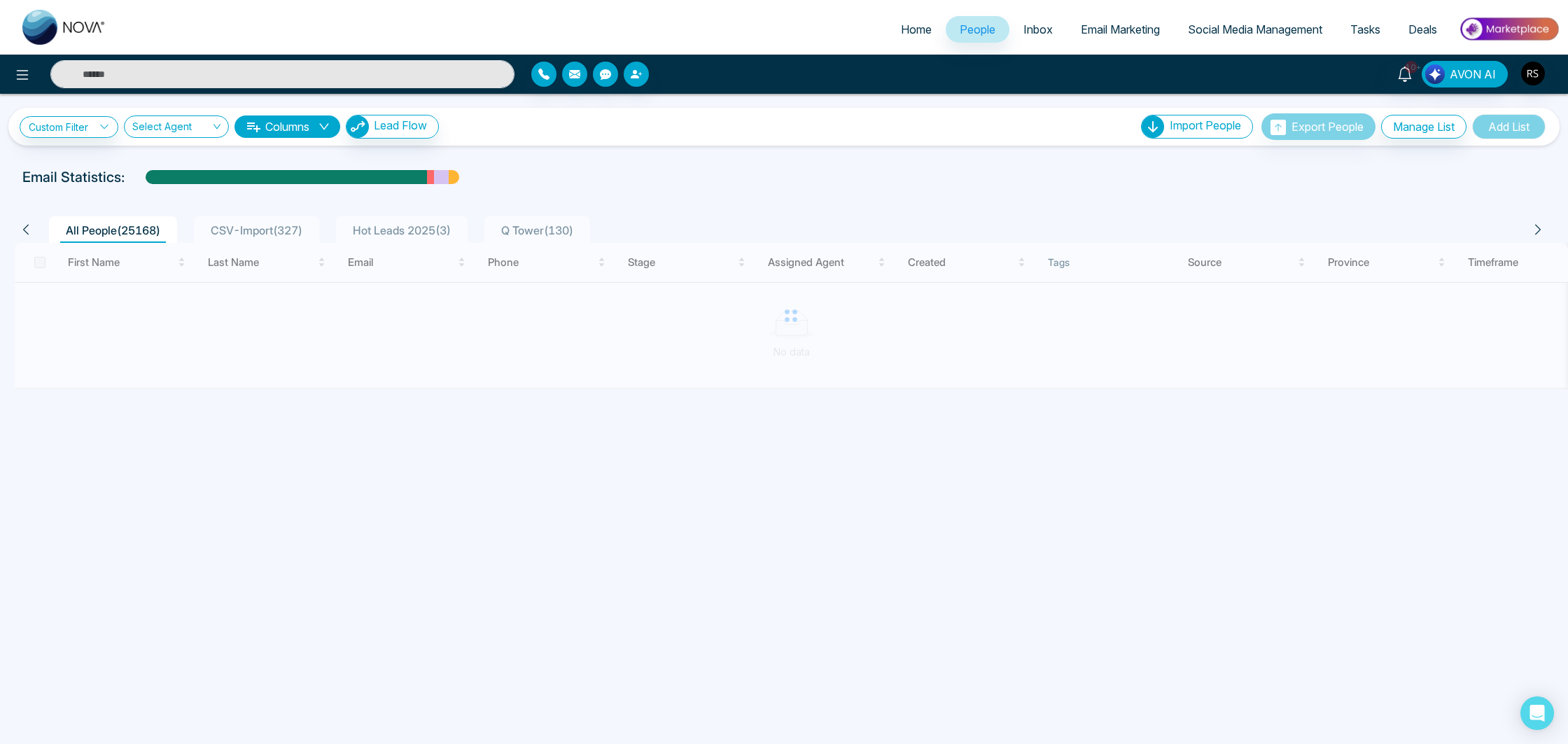
click at [901, 31] on span "Home" at bounding box center [916, 29] width 31 height 14
select select "*"
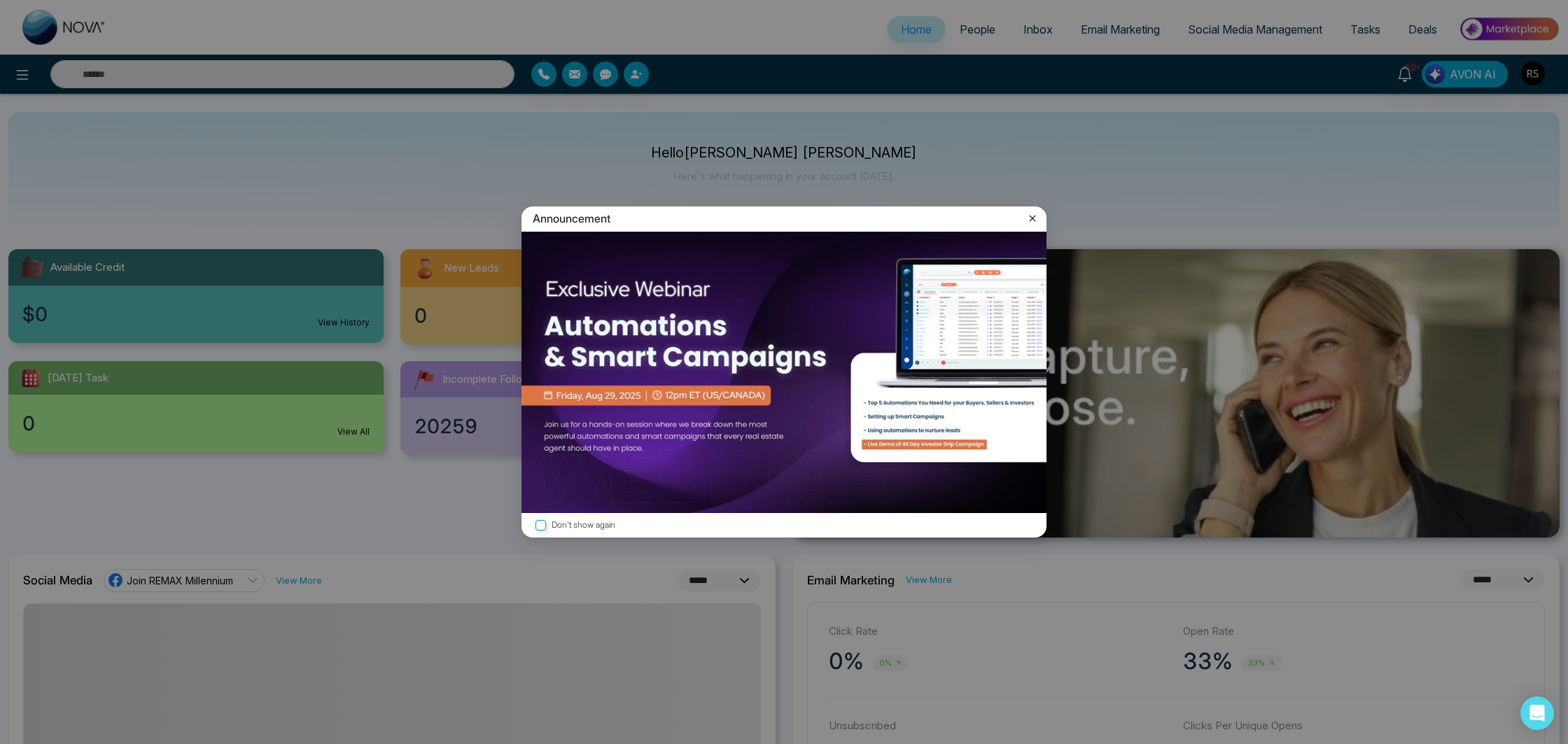
click at [1029, 216] on icon at bounding box center [1032, 218] width 14 height 14
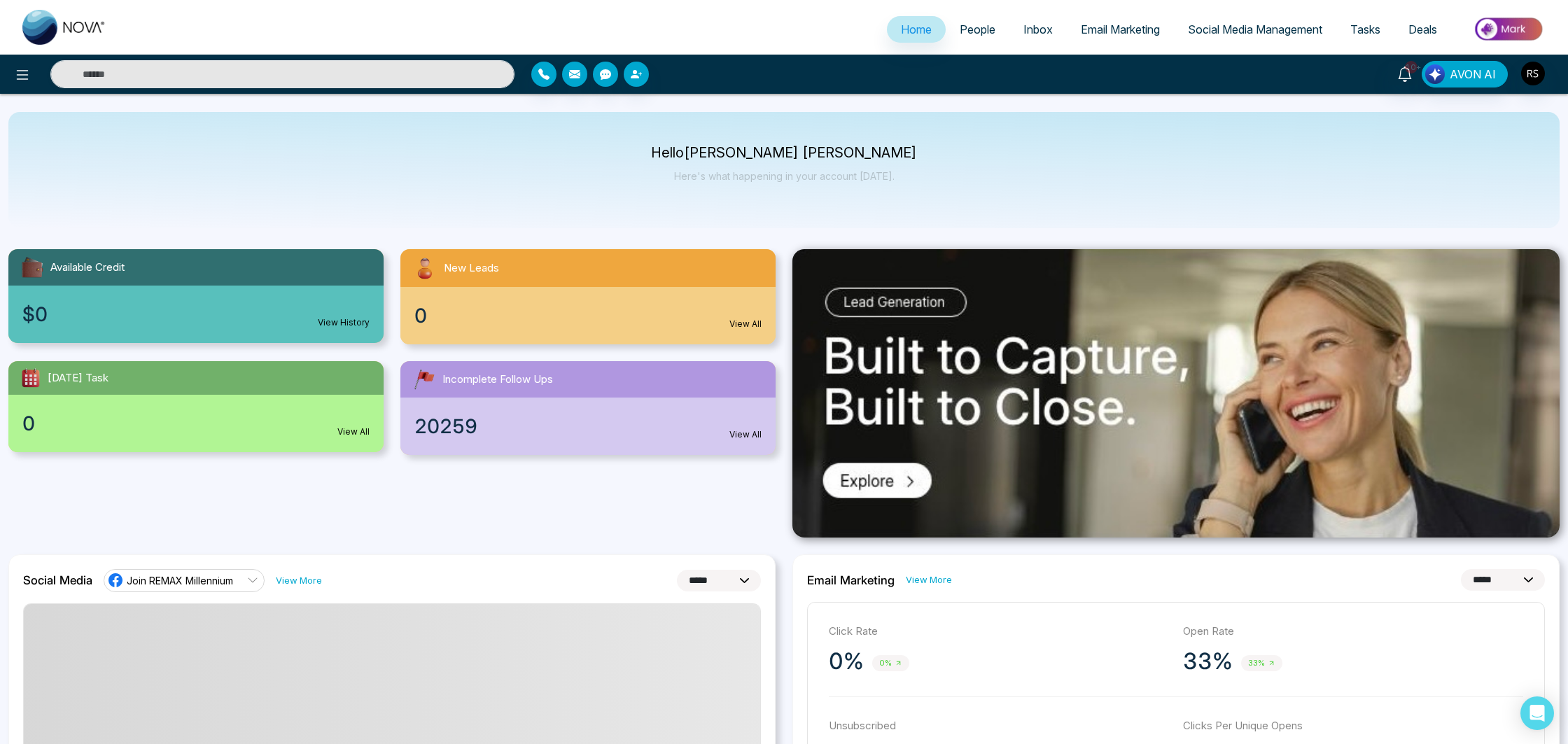
click at [1500, 29] on img at bounding box center [1509, 29] width 102 height 32
